Goal: Task Accomplishment & Management: Manage account settings

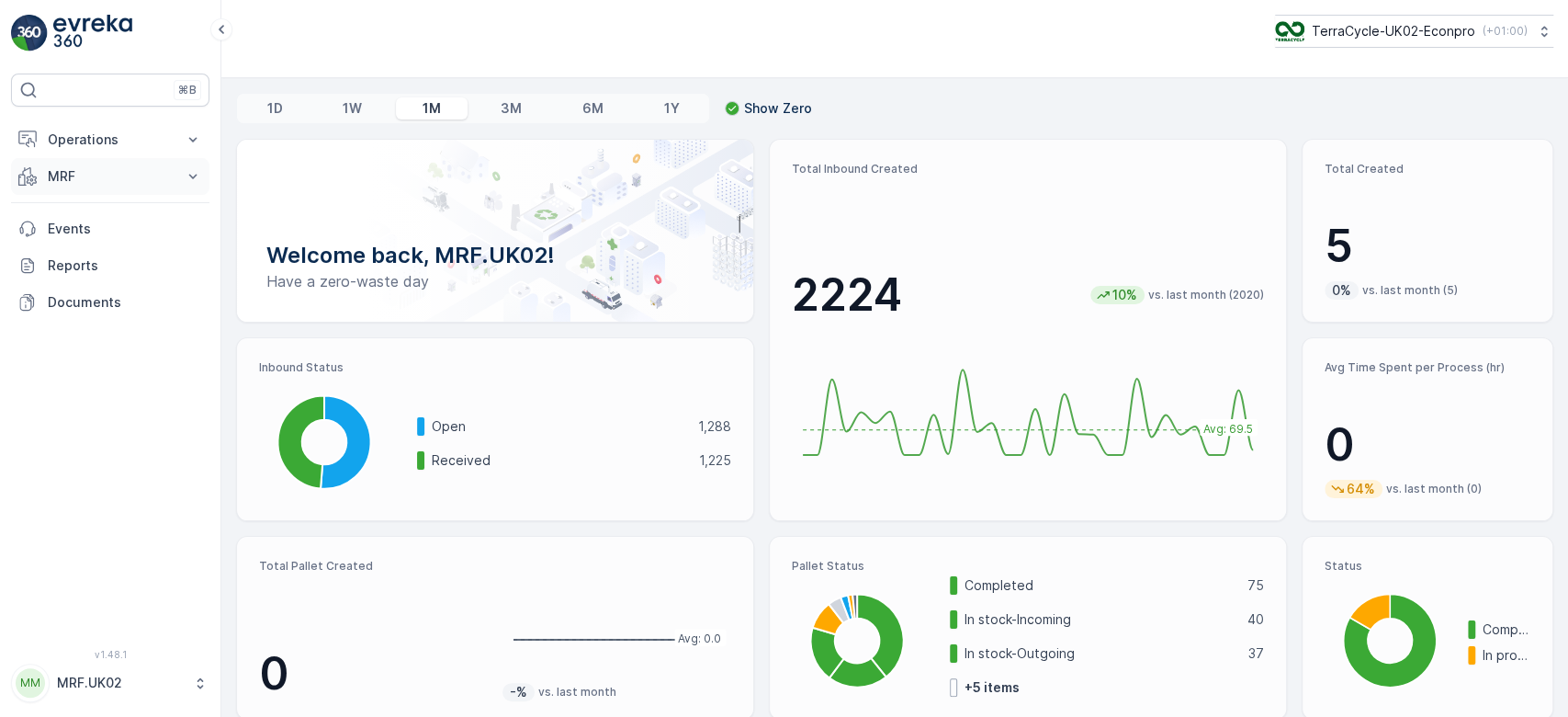
click at [147, 174] on p "MRF" at bounding box center [110, 176] width 125 height 19
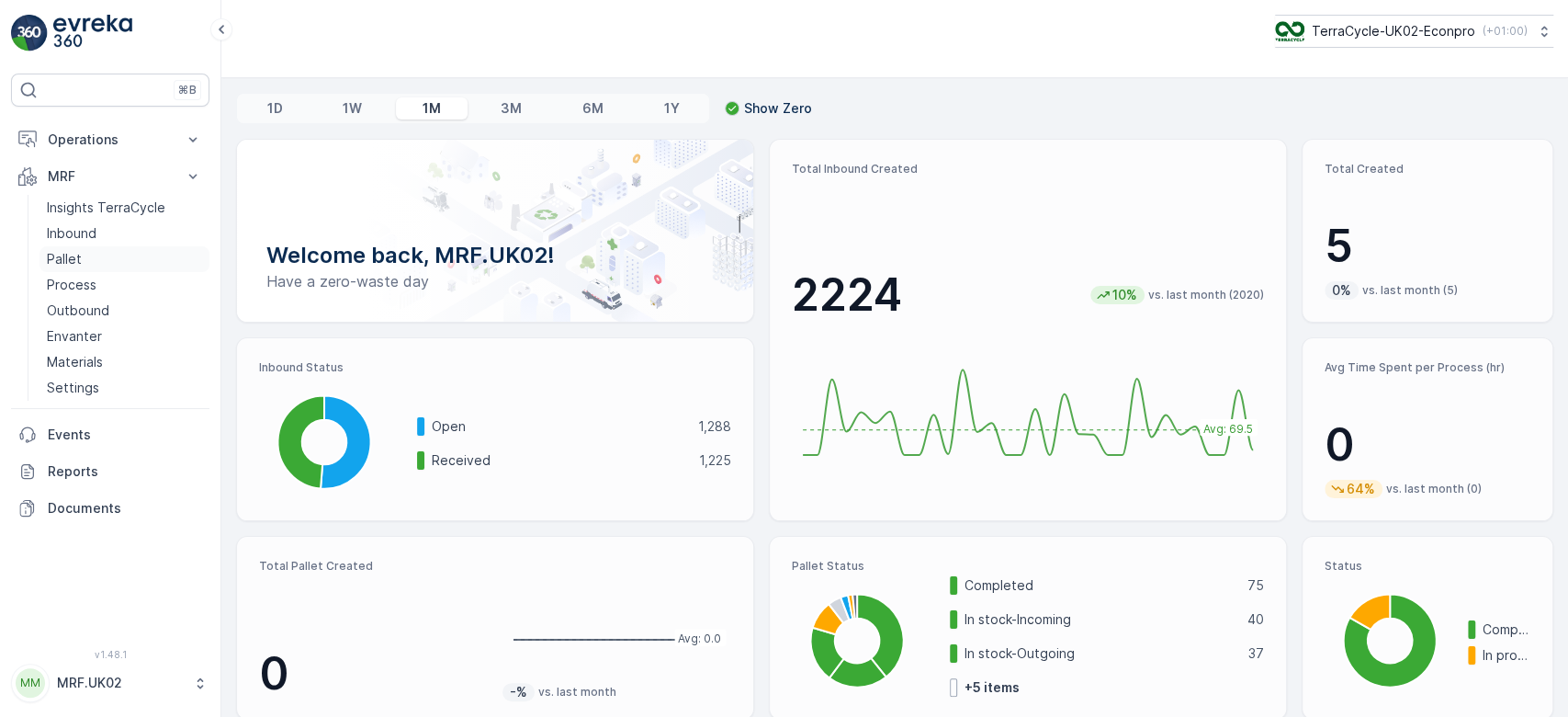
click at [97, 257] on link "Pallet" at bounding box center [124, 259] width 170 height 26
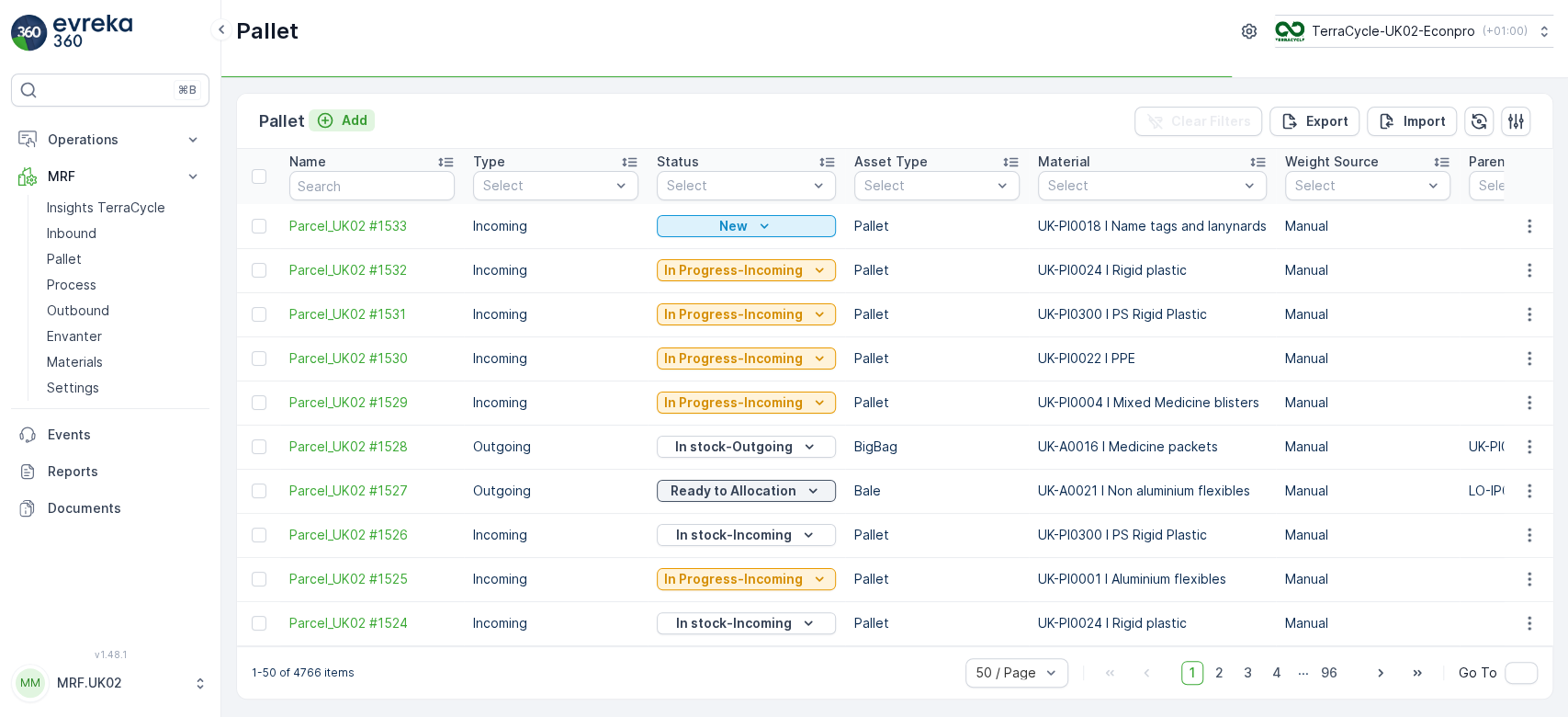
click at [338, 117] on div "Add" at bounding box center [341, 120] width 51 height 19
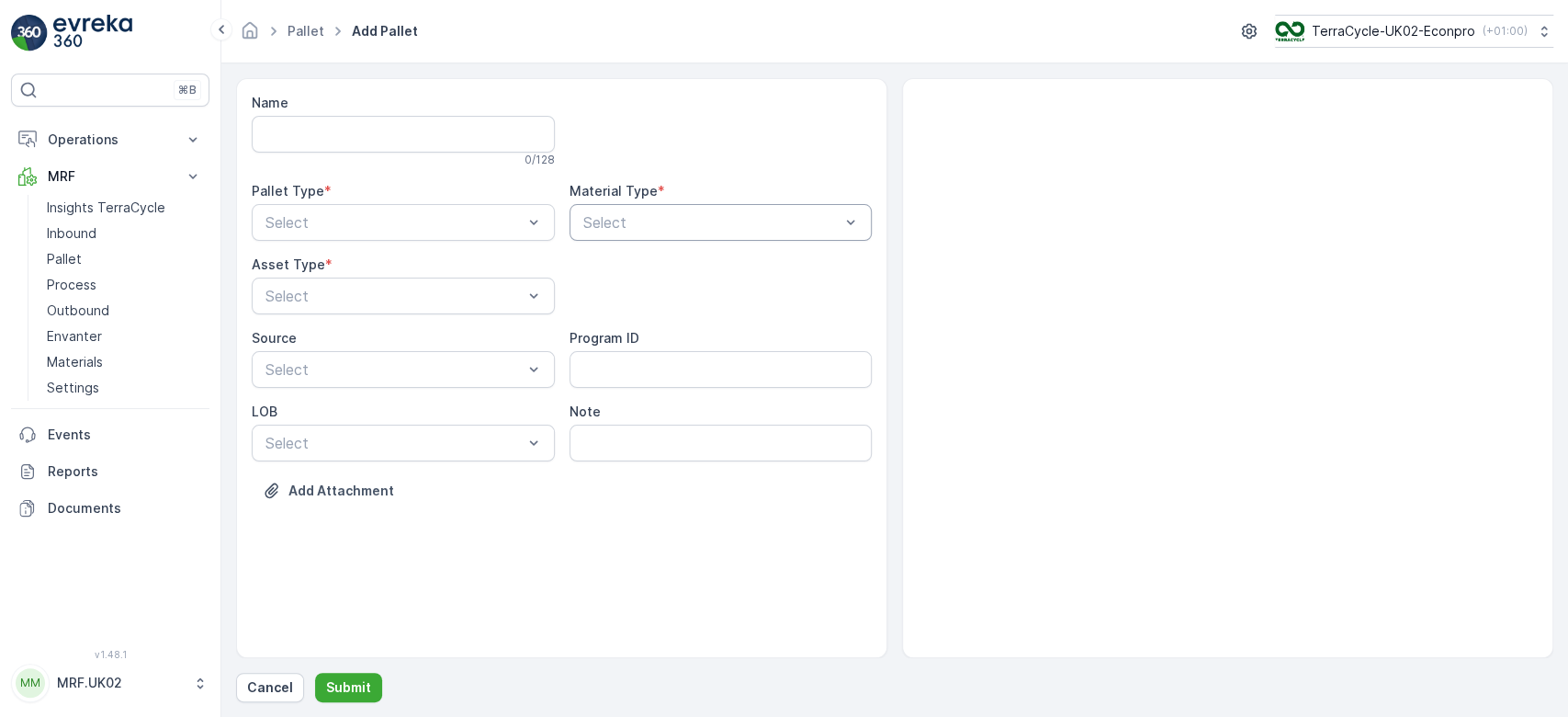
click at [618, 216] on div at bounding box center [711, 222] width 261 height 17
type input "eye"
click at [694, 295] on span "UK-PI0007 I Eyecare" at bounding box center [653, 298] width 146 height 17
click at [405, 275] on div "Incoming" at bounding box center [403, 268] width 303 height 31
click at [379, 308] on div "Select" at bounding box center [403, 295] width 303 height 36
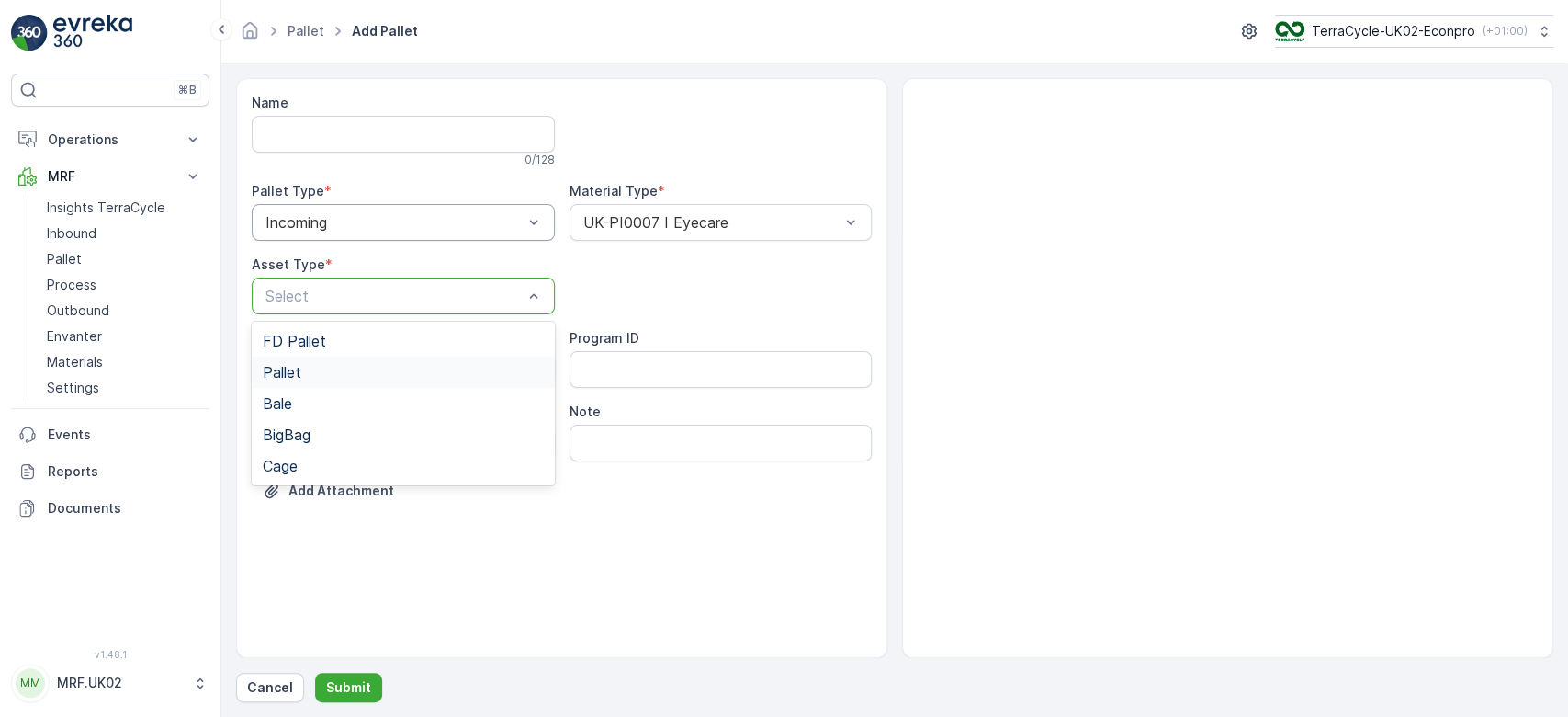
click at [340, 379] on div "Pallet" at bounding box center [403, 372] width 281 height 17
click at [343, 682] on p "Submit" at bounding box center [349, 687] width 45 height 19
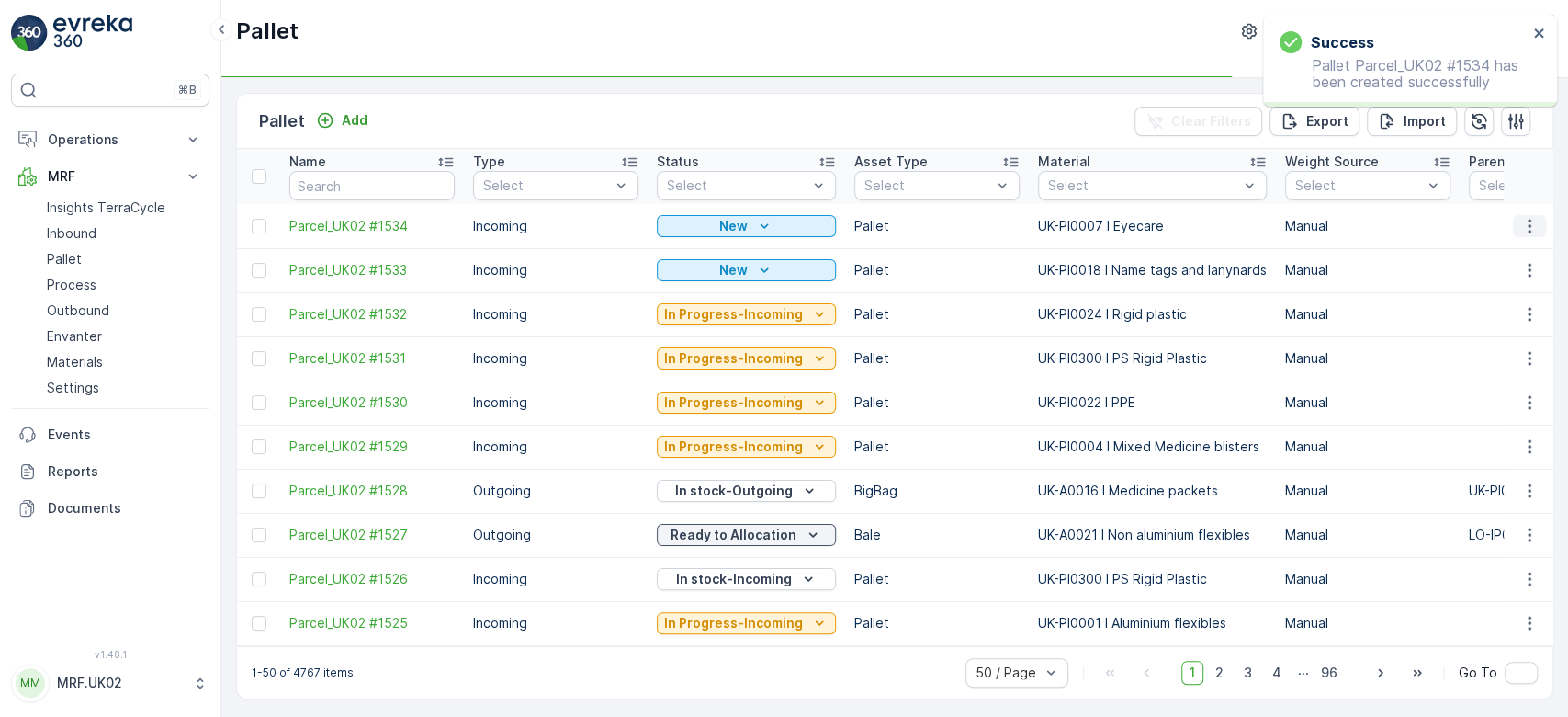
click at [1528, 219] on icon "button" at bounding box center [1529, 225] width 3 height 14
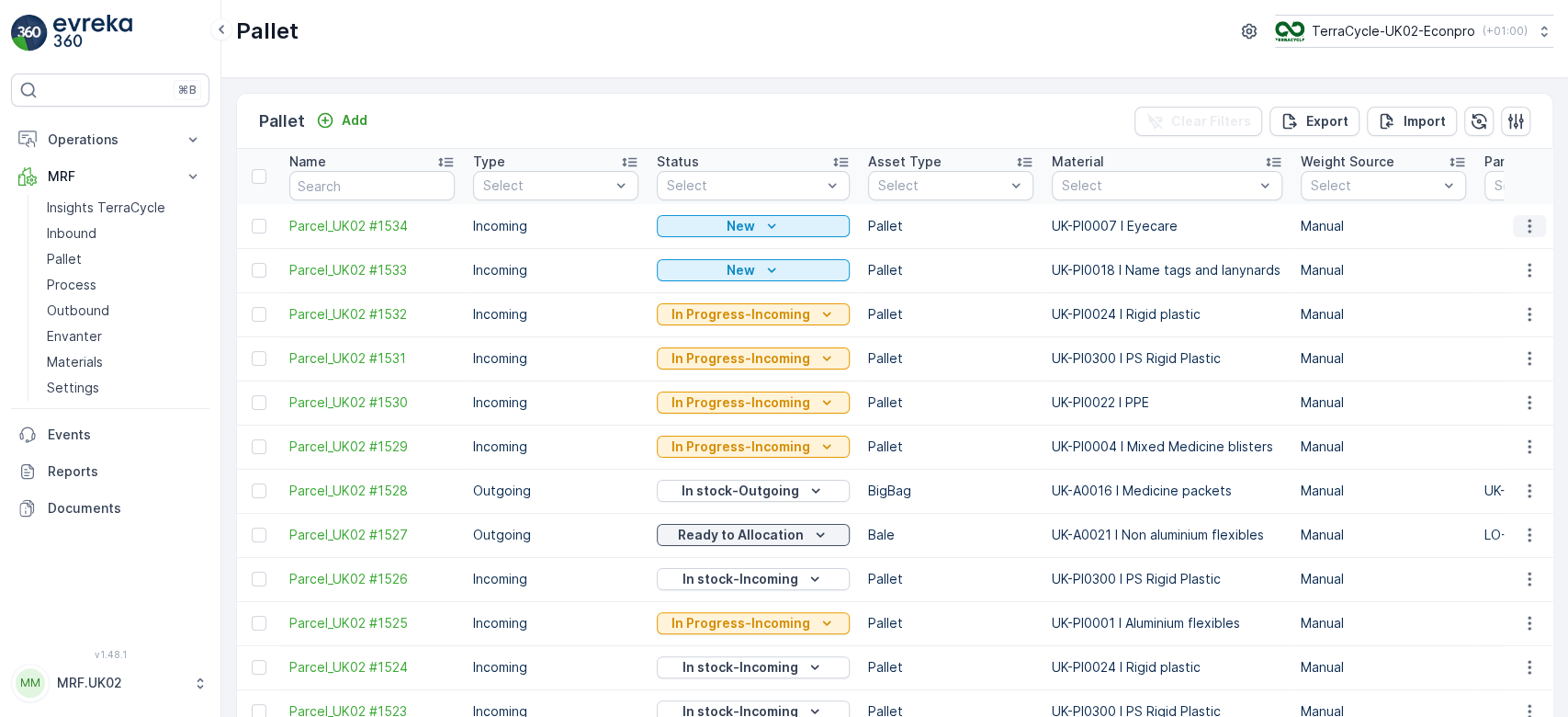
click at [1529, 226] on icon "button" at bounding box center [1530, 225] width 19 height 19
click at [1486, 350] on span "Print QR" at bounding box center [1479, 355] width 50 height 19
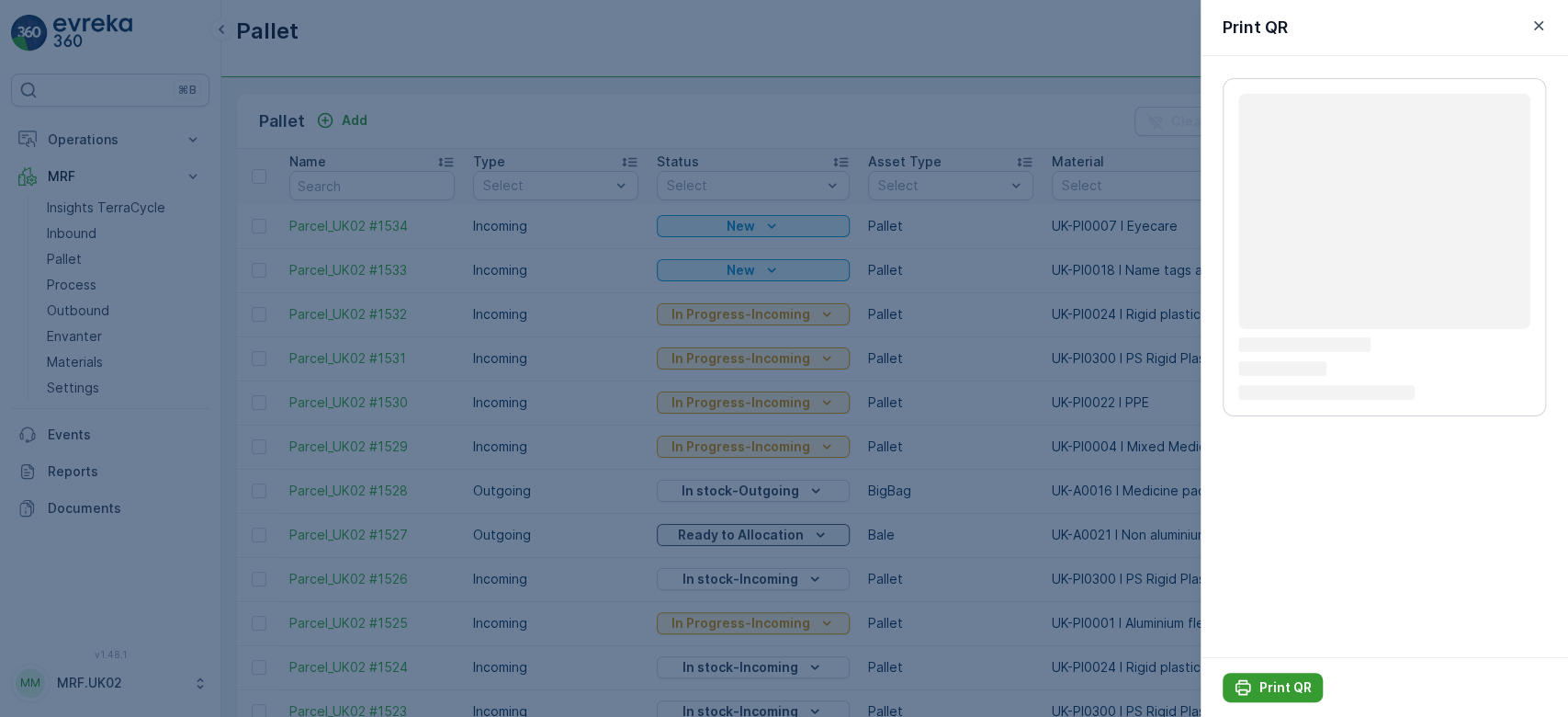
click at [1278, 687] on p "Print QR" at bounding box center [1286, 687] width 52 height 19
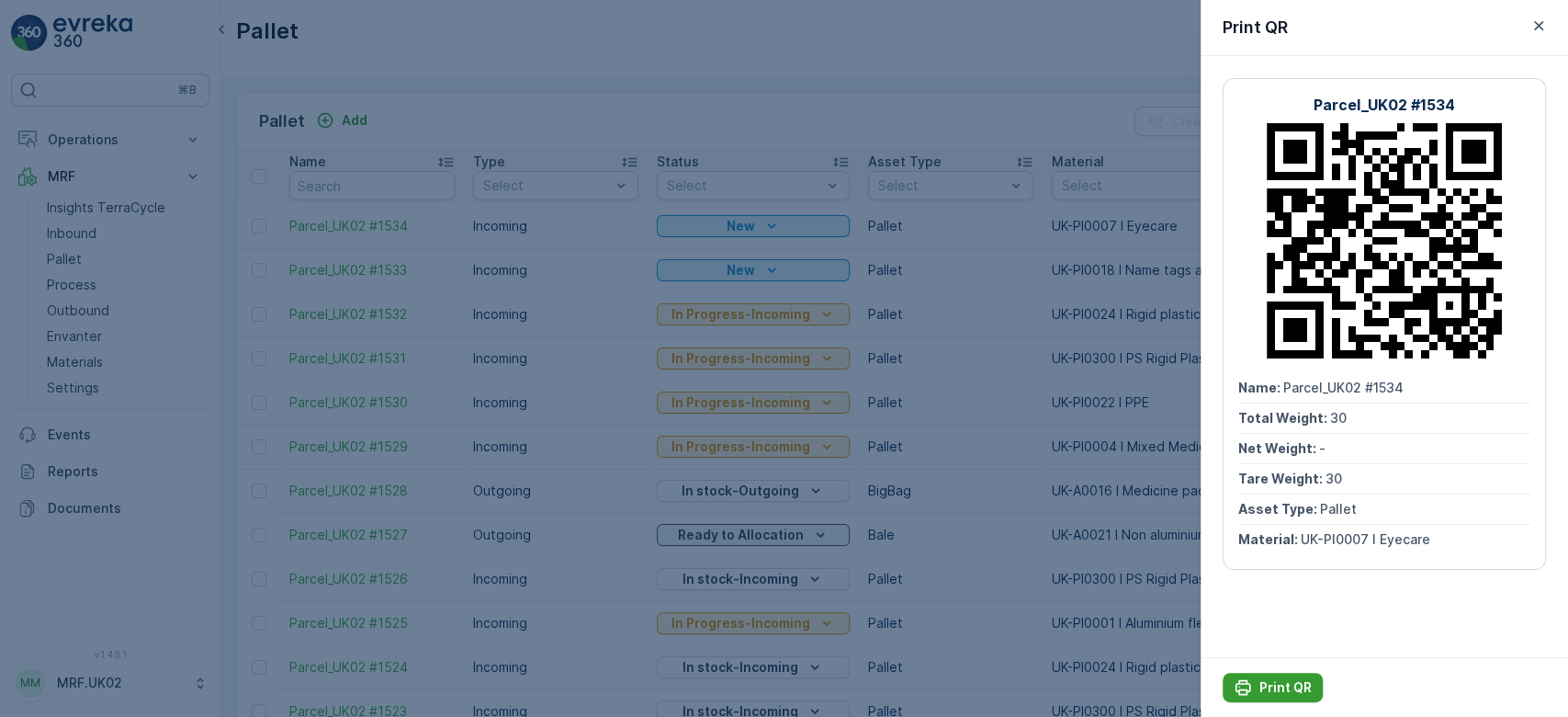
click at [1272, 687] on p "Print QR" at bounding box center [1286, 687] width 52 height 19
click at [98, 229] on div at bounding box center [784, 358] width 1568 height 717
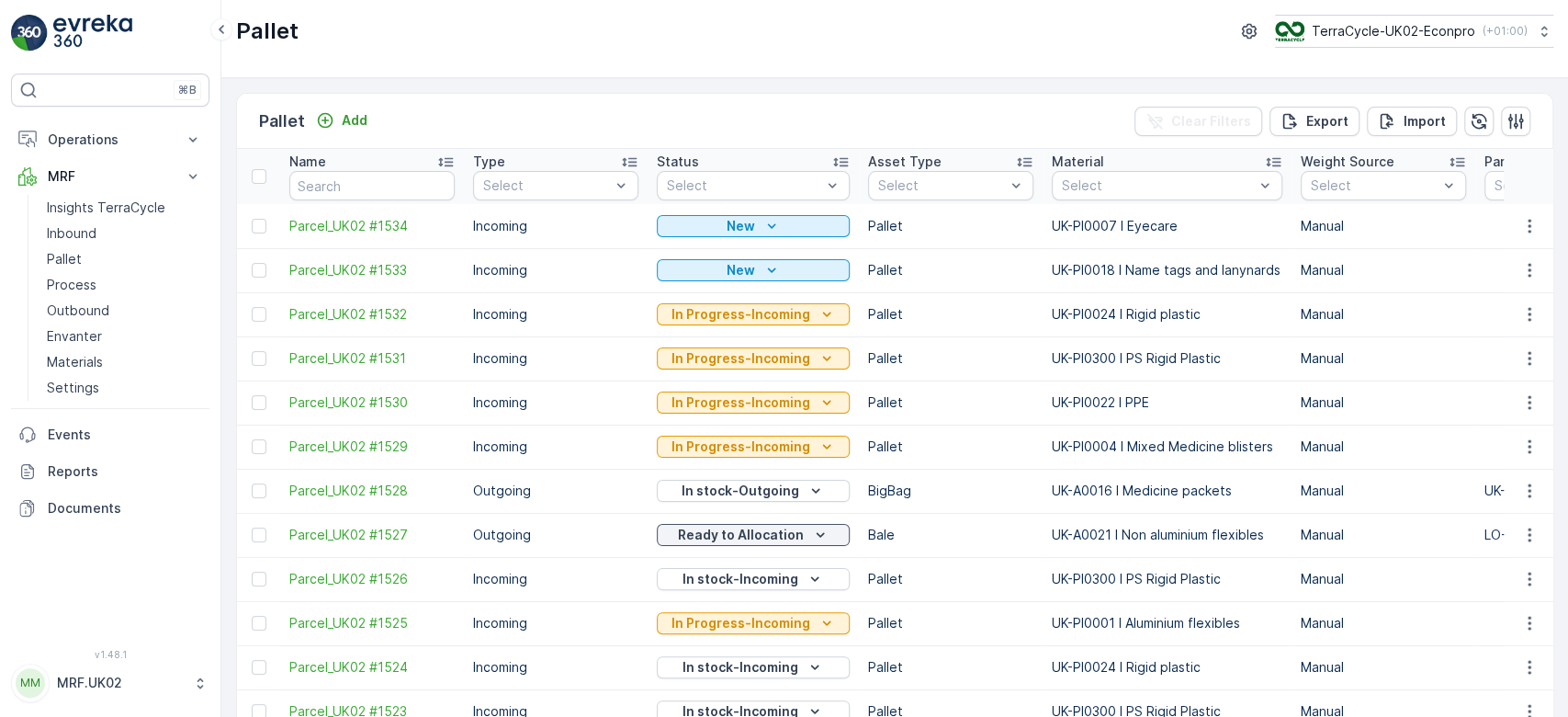
click at [98, 229] on link "Inbound" at bounding box center [124, 233] width 170 height 26
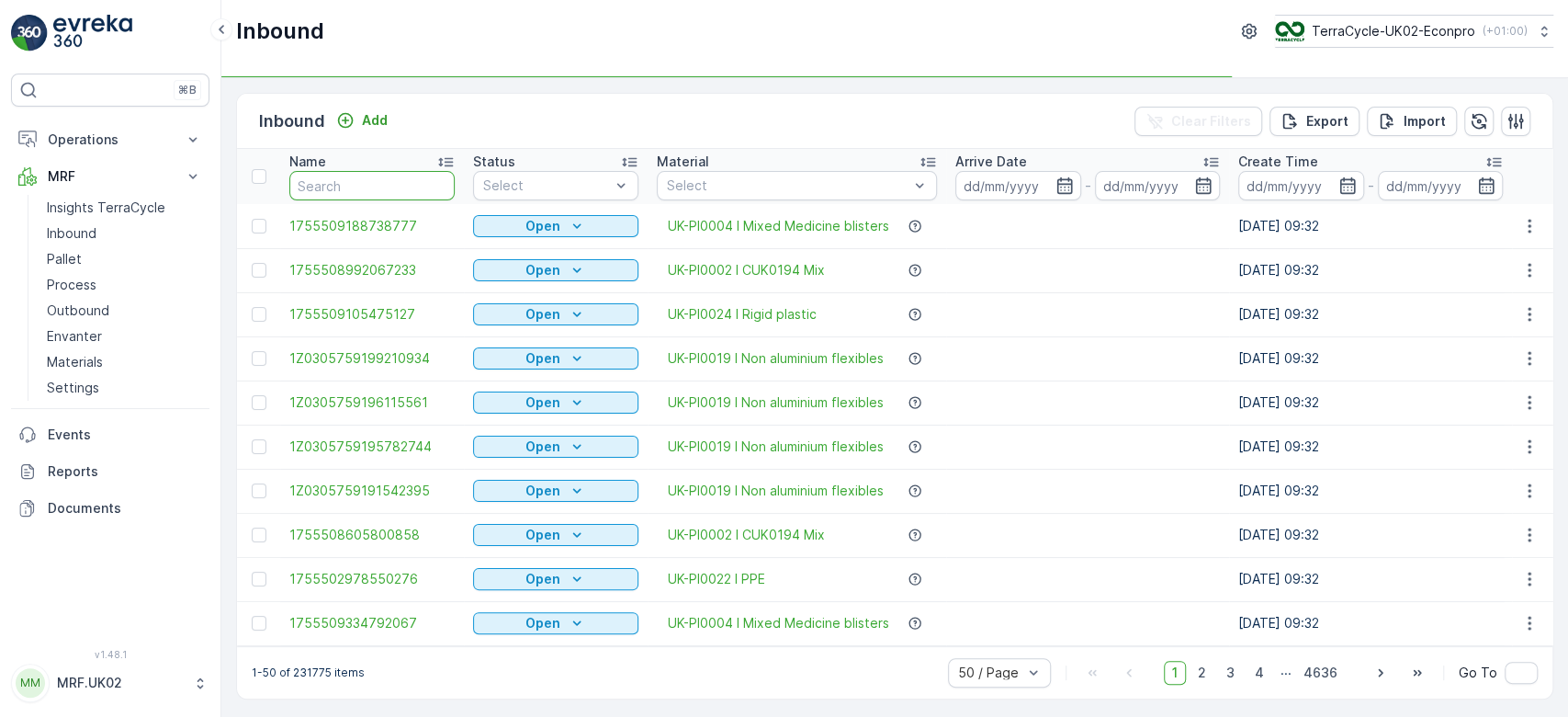
click at [322, 184] on input "text" at bounding box center [372, 186] width 165 height 30
